Goal: Find specific page/section: Find specific page/section

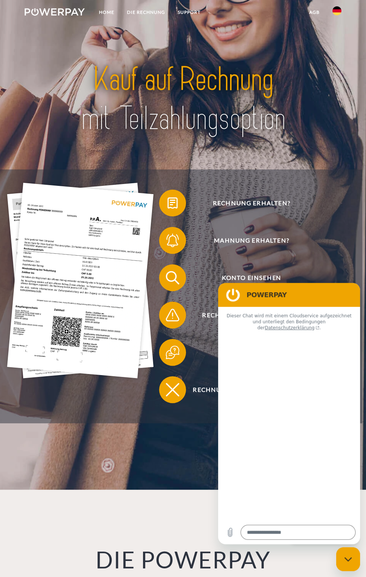
type textarea "*"
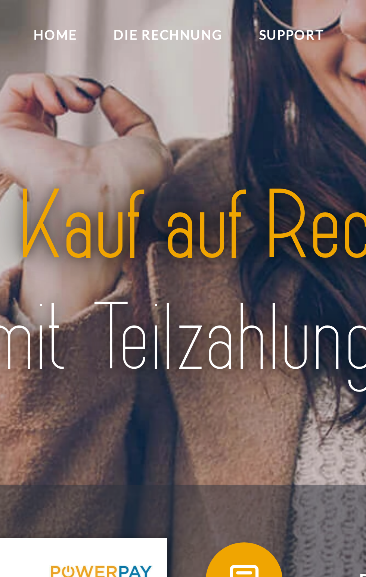
click at [148, 14] on link "DIE RECHNUNG" at bounding box center [146, 12] width 51 height 13
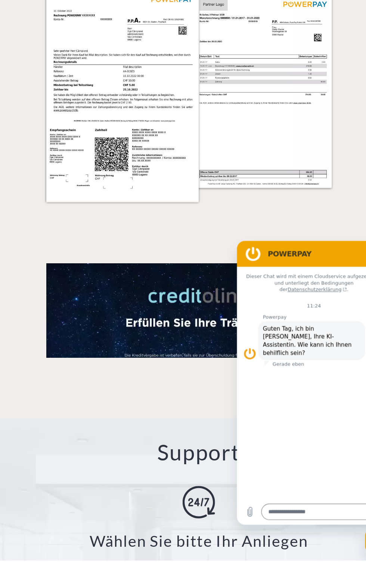
scroll to position [848, 0]
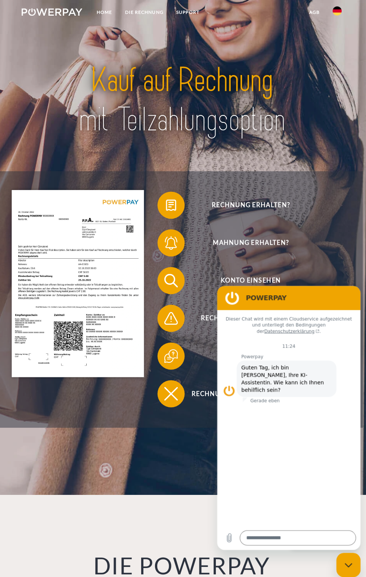
click at [112, 12] on link "Home" at bounding box center [107, 12] width 28 height 13
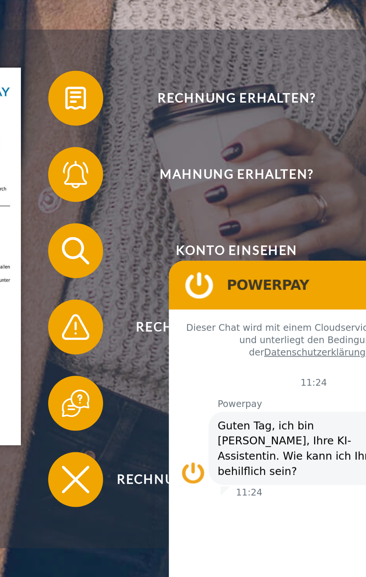
click at [244, 291] on span "Konto einsehen" at bounding box center [251, 277] width 165 height 27
